Goal: Task Accomplishment & Management: Manage account settings

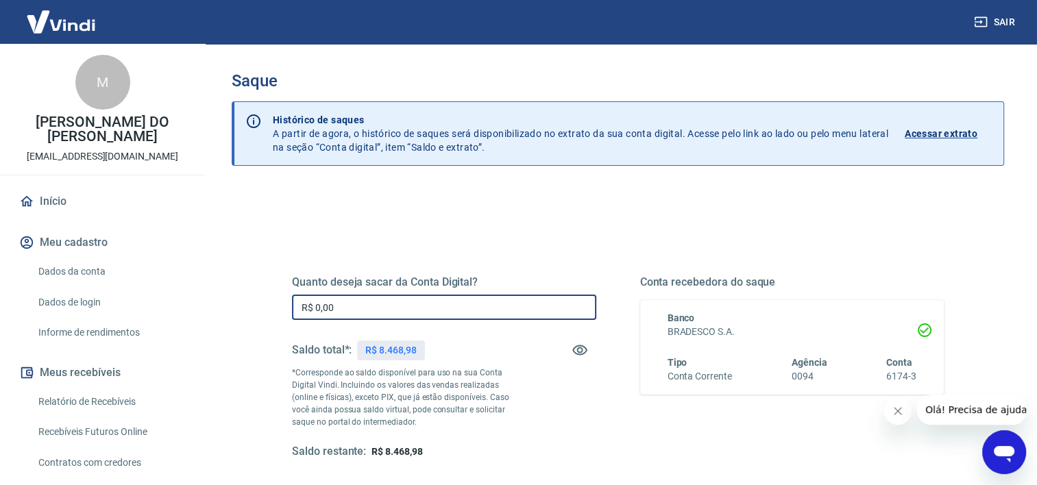
click at [431, 319] on input "R$ 0,00" at bounding box center [444, 307] width 304 height 25
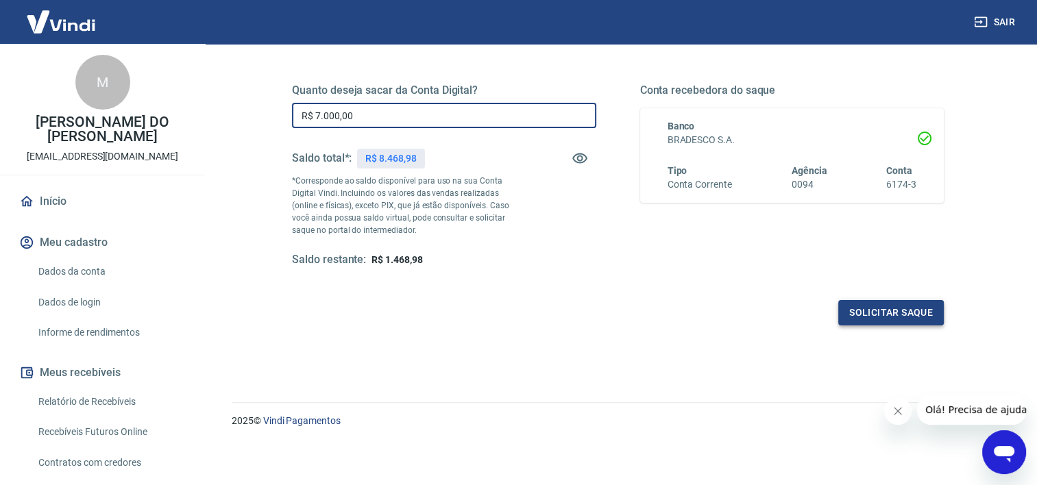
type input "R$ 7.000,00"
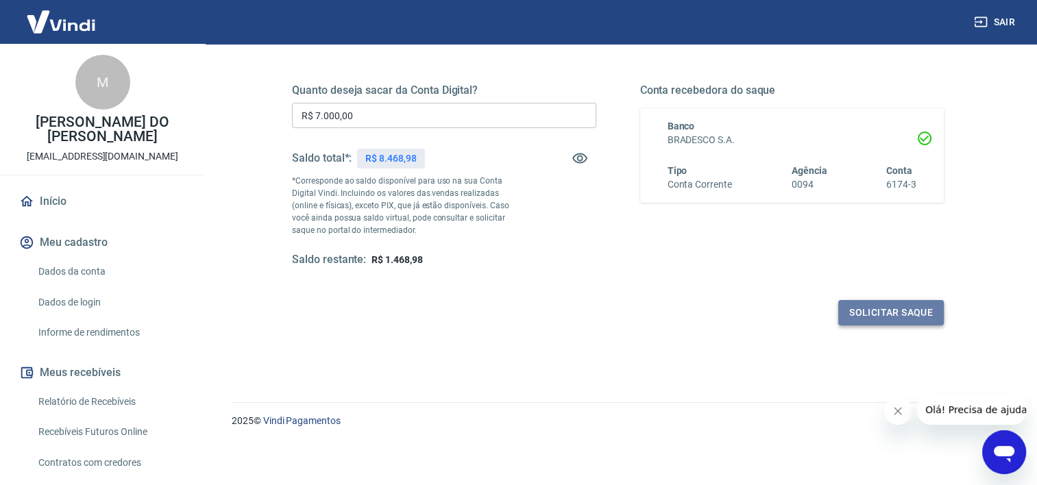
click at [852, 300] on button "Solicitar saque" at bounding box center [891, 312] width 106 height 25
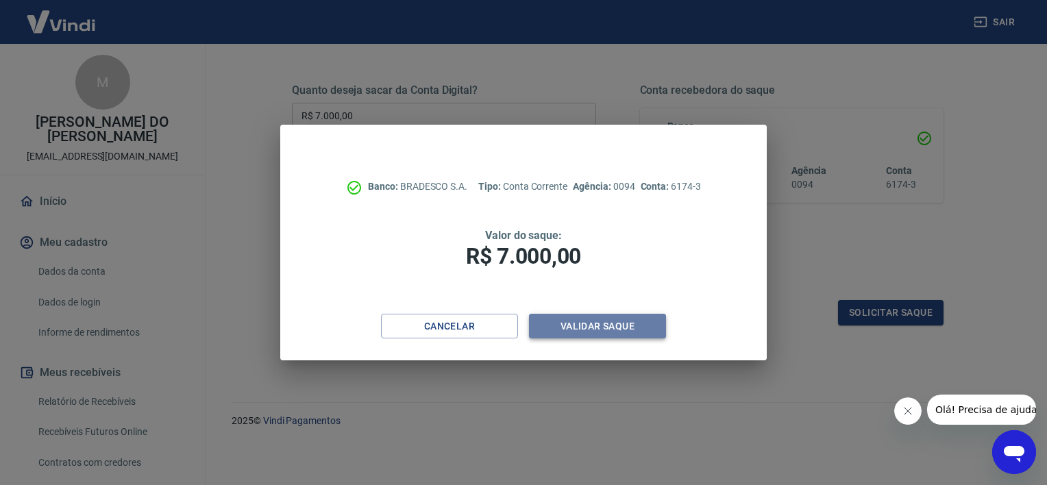
click at [614, 332] on button "Validar saque" at bounding box center [597, 326] width 137 height 25
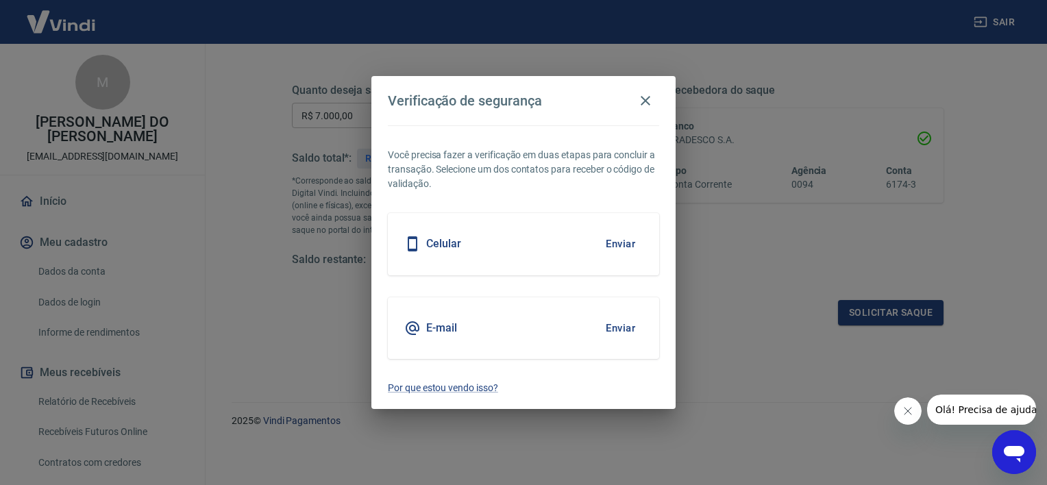
click at [628, 234] on button "Enviar" at bounding box center [620, 244] width 45 height 29
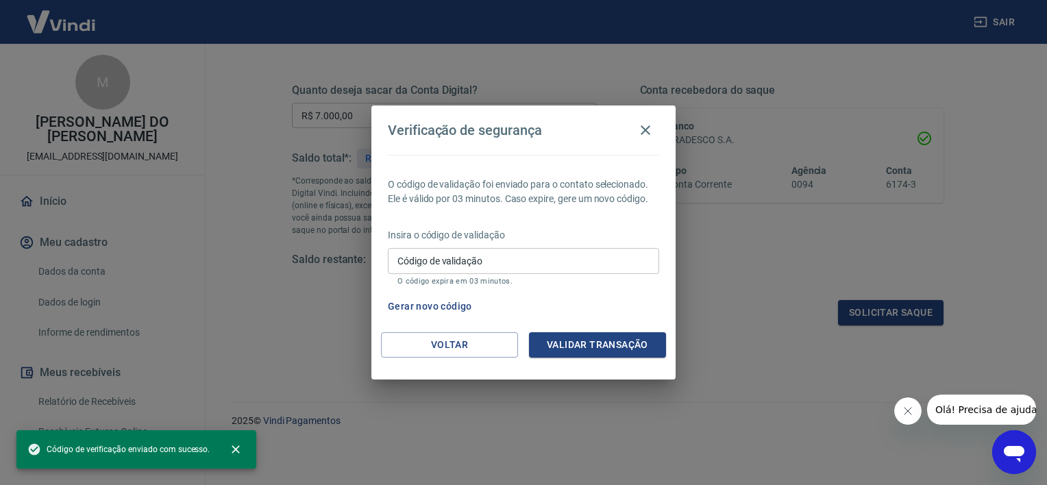
click at [566, 269] on input "Código de validação" at bounding box center [523, 260] width 271 height 25
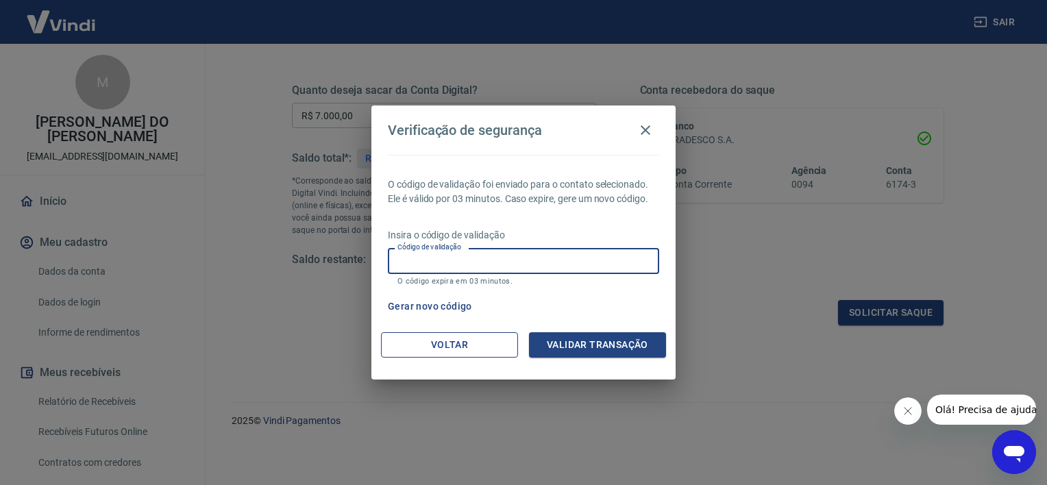
click at [452, 342] on button "Voltar" at bounding box center [449, 344] width 137 height 25
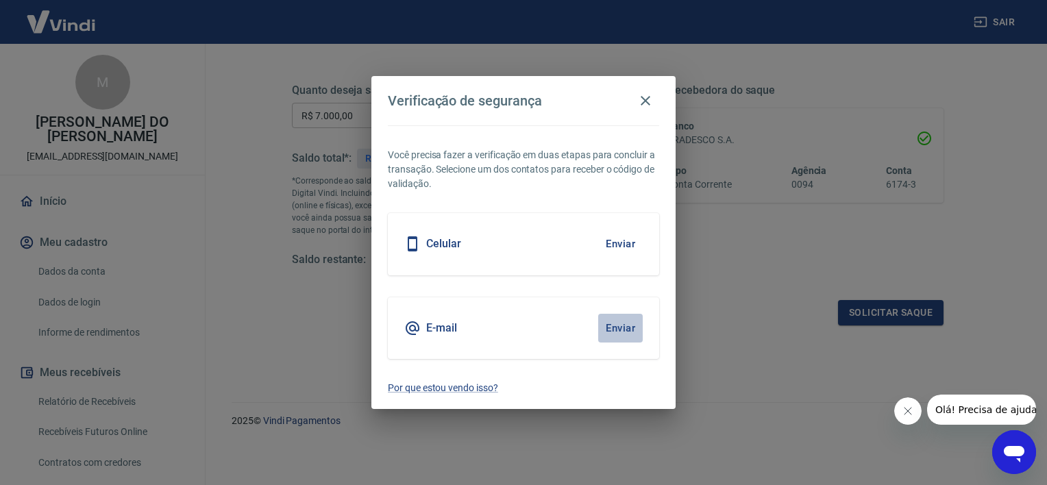
click at [627, 333] on button "Enviar" at bounding box center [620, 328] width 45 height 29
click at [605, 326] on button "Enviar" at bounding box center [620, 328] width 45 height 29
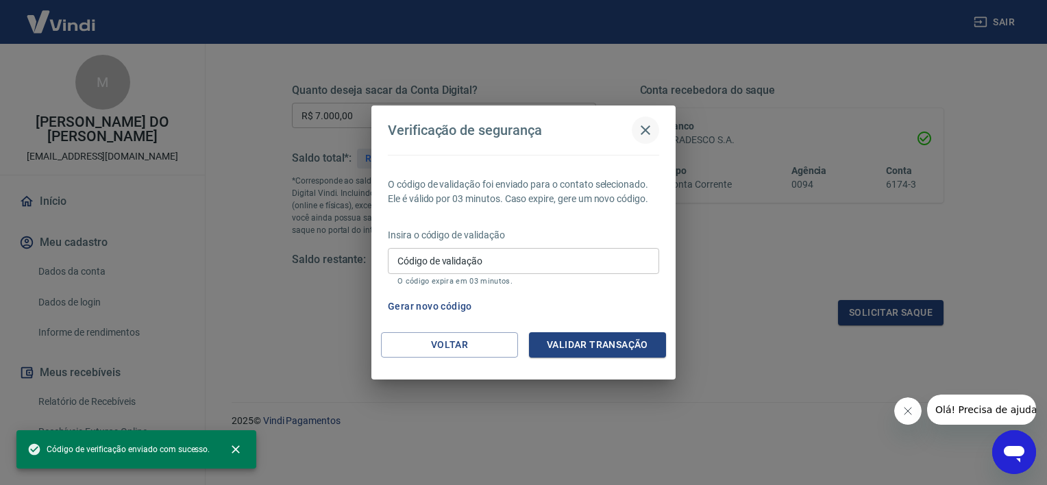
click at [650, 126] on icon "button" at bounding box center [645, 130] width 16 height 16
